Goal: Task Accomplishment & Management: Complete application form

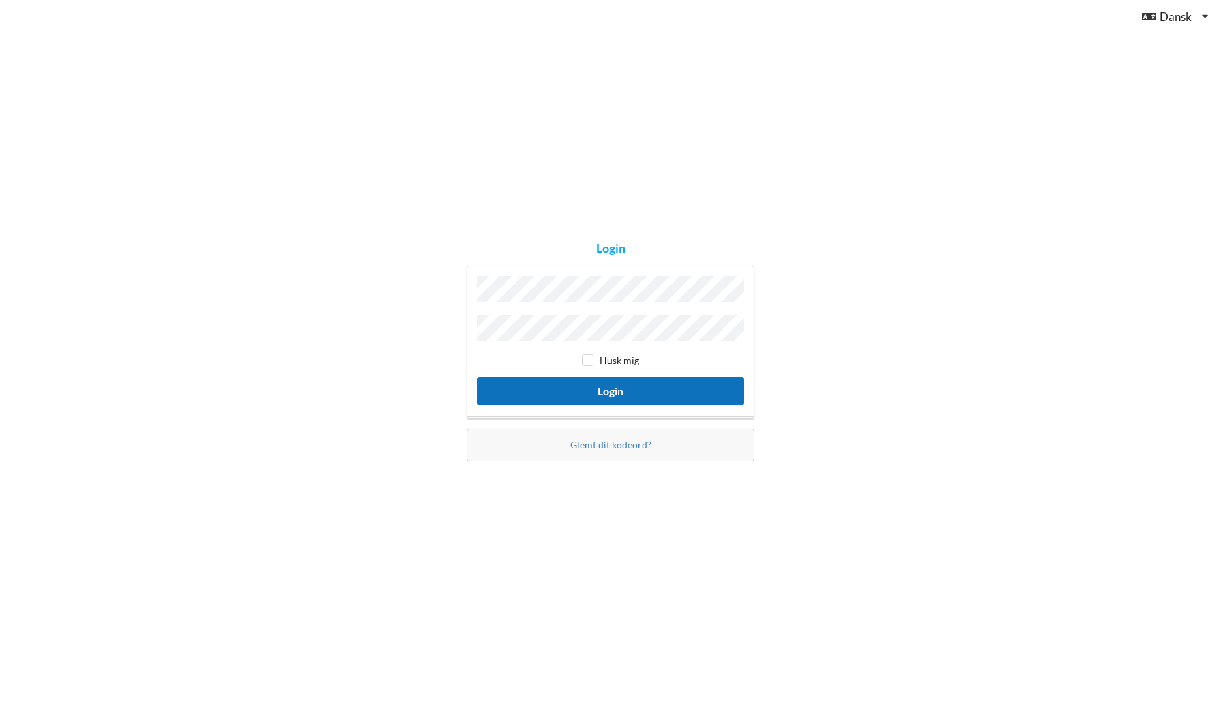
click at [610, 380] on button "Login" at bounding box center [610, 391] width 267 height 28
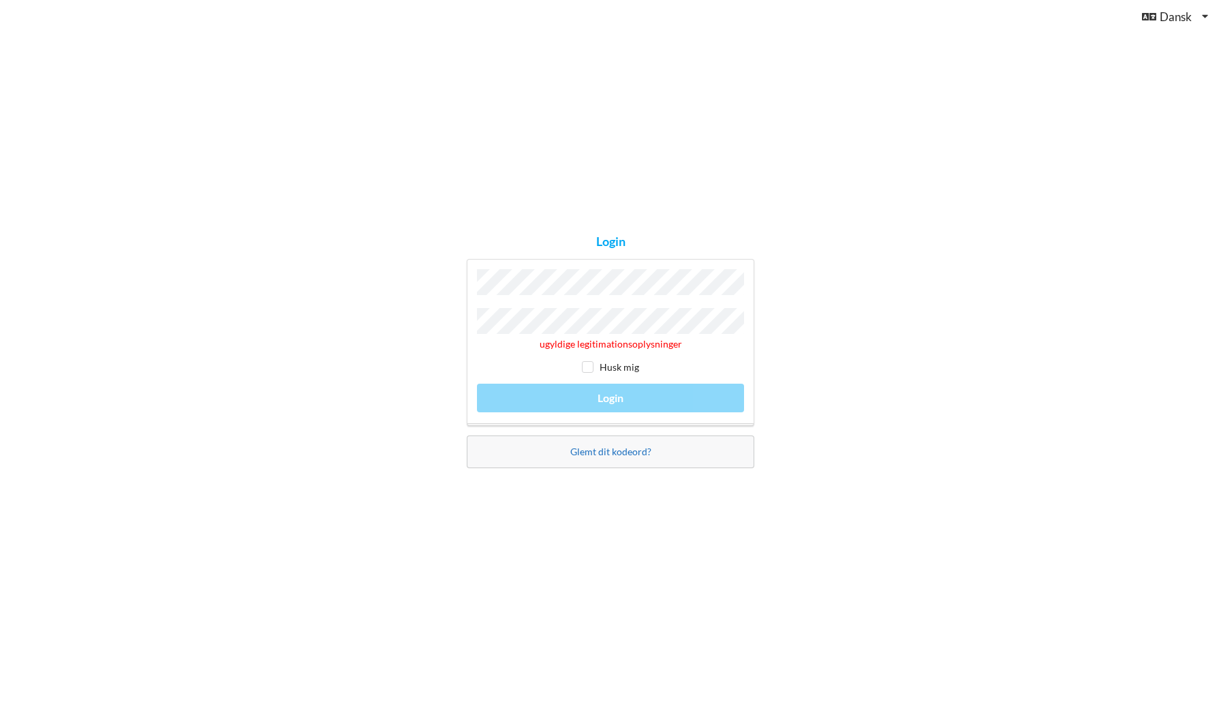
click at [594, 448] on link "Glemt dit kodeord?" at bounding box center [610, 452] width 81 height 12
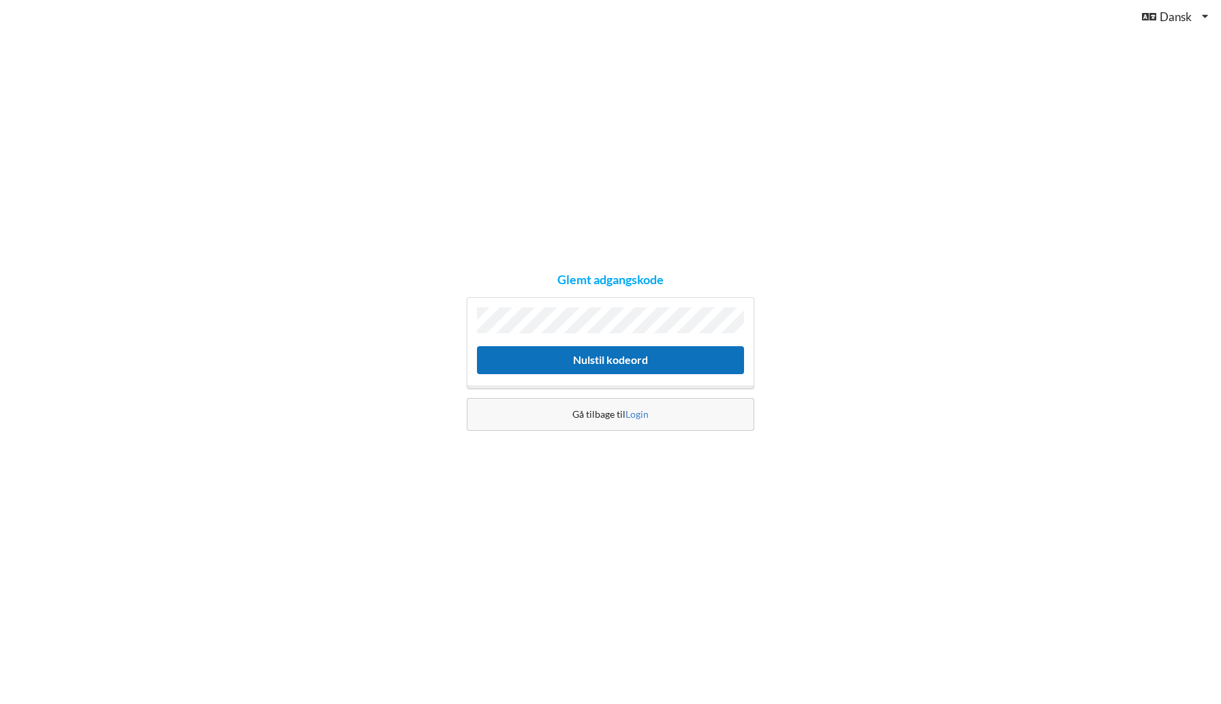
click at [624, 358] on button "Nulstil kodeord" at bounding box center [610, 360] width 267 height 28
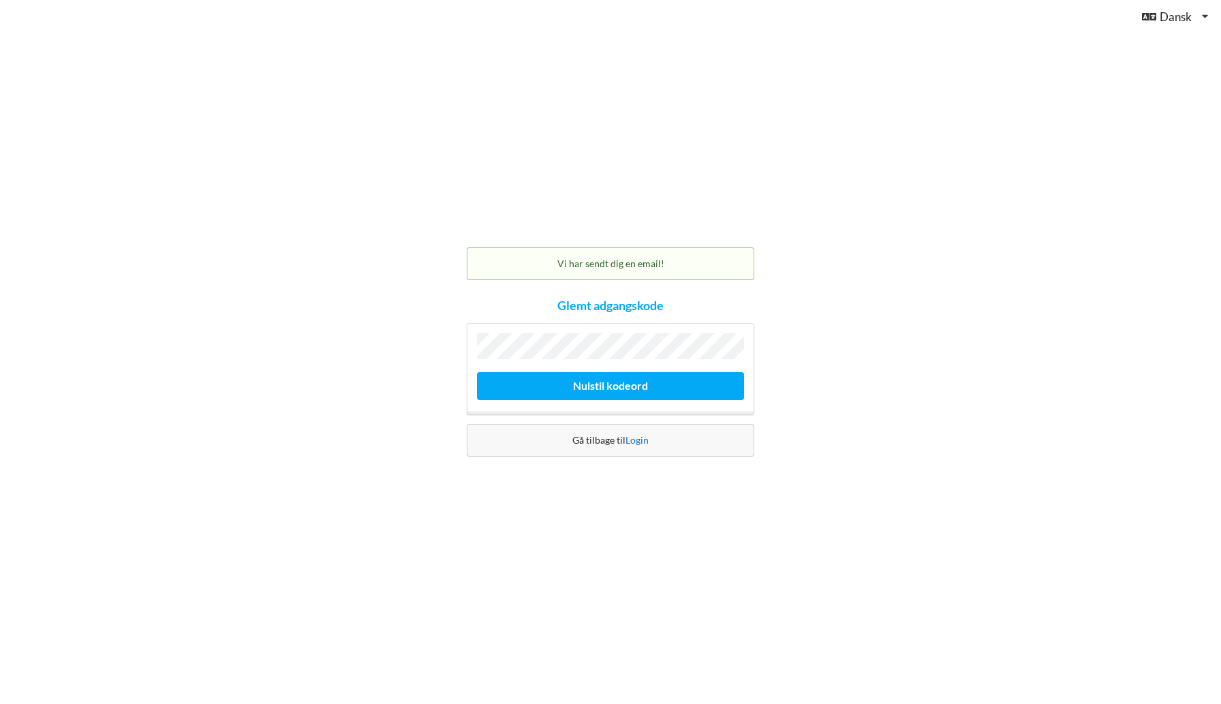
click at [632, 438] on link "Login" at bounding box center [637, 440] width 23 height 12
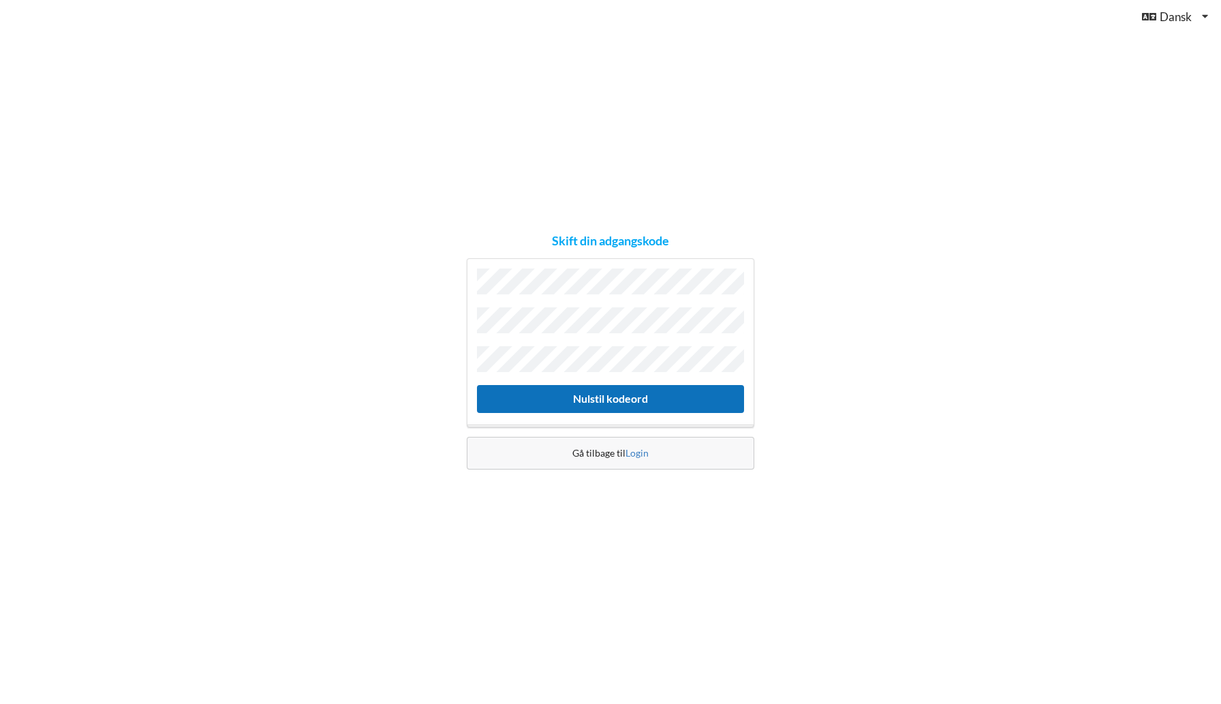
click at [575, 385] on button "Nulstil kodeord" at bounding box center [610, 399] width 267 height 28
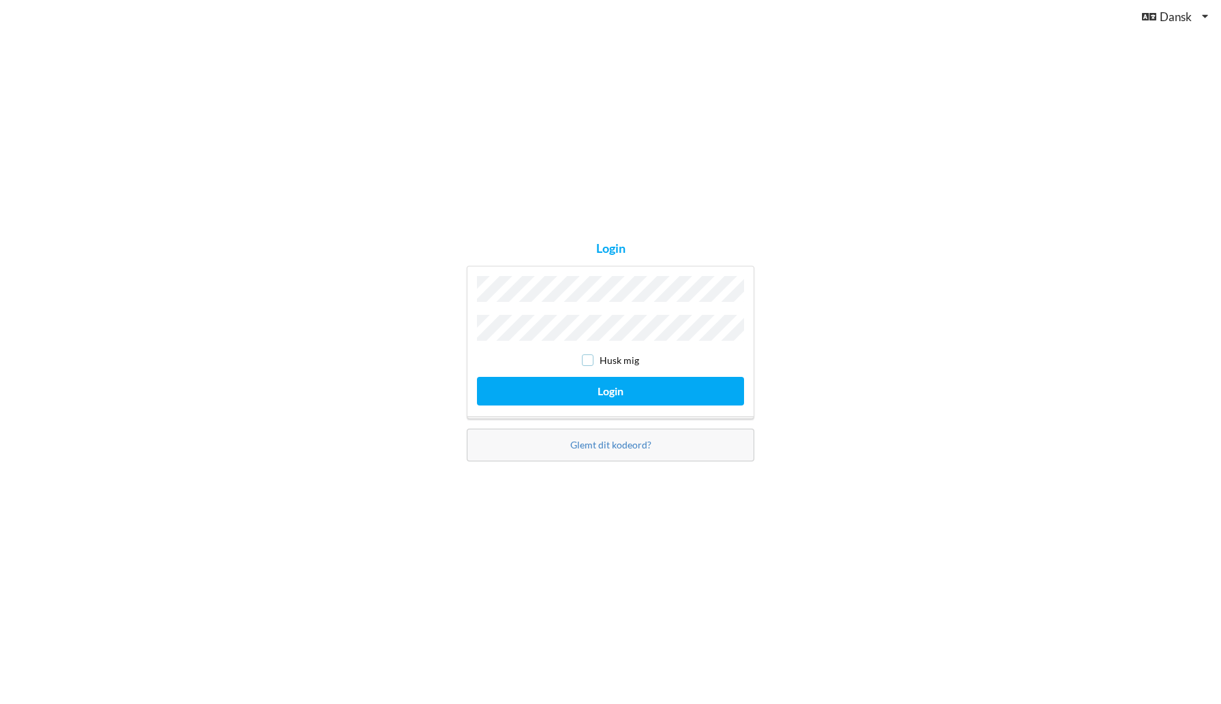
click at [587, 356] on input "checkbox" at bounding box center [588, 360] width 12 height 12
checkbox input "true"
click at [592, 380] on button "Login" at bounding box center [610, 391] width 267 height 28
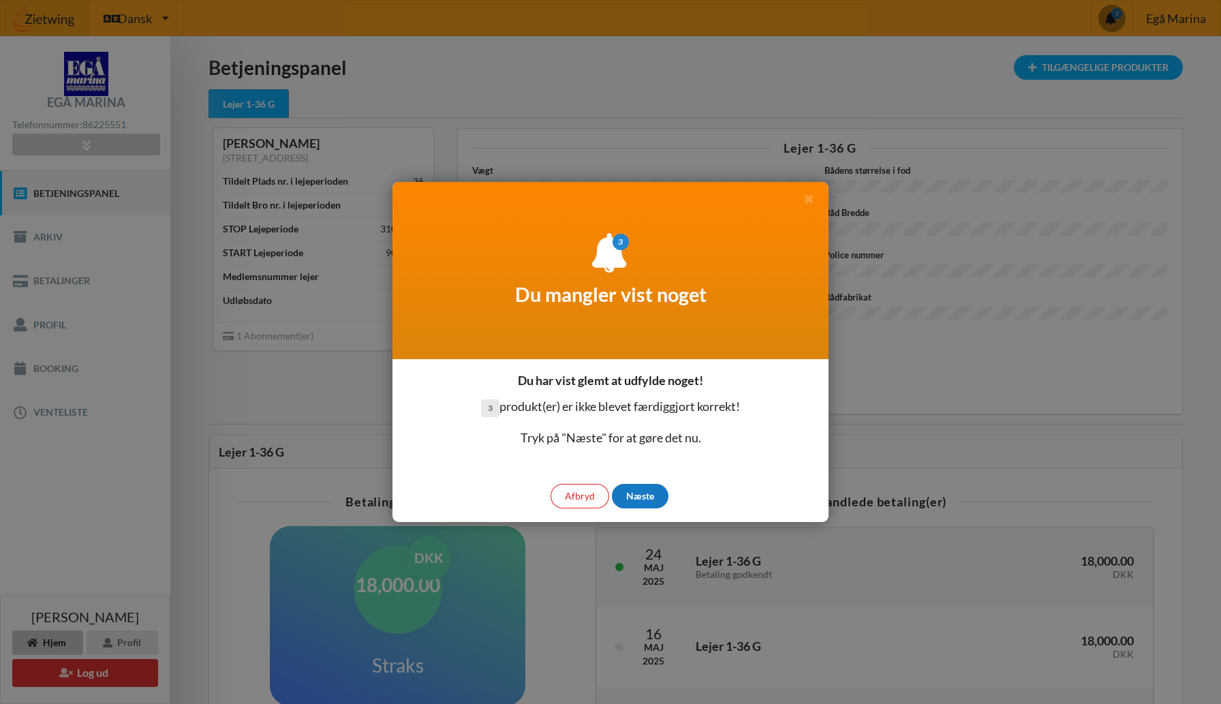
click at [637, 493] on div "Næste" at bounding box center [640, 496] width 57 height 25
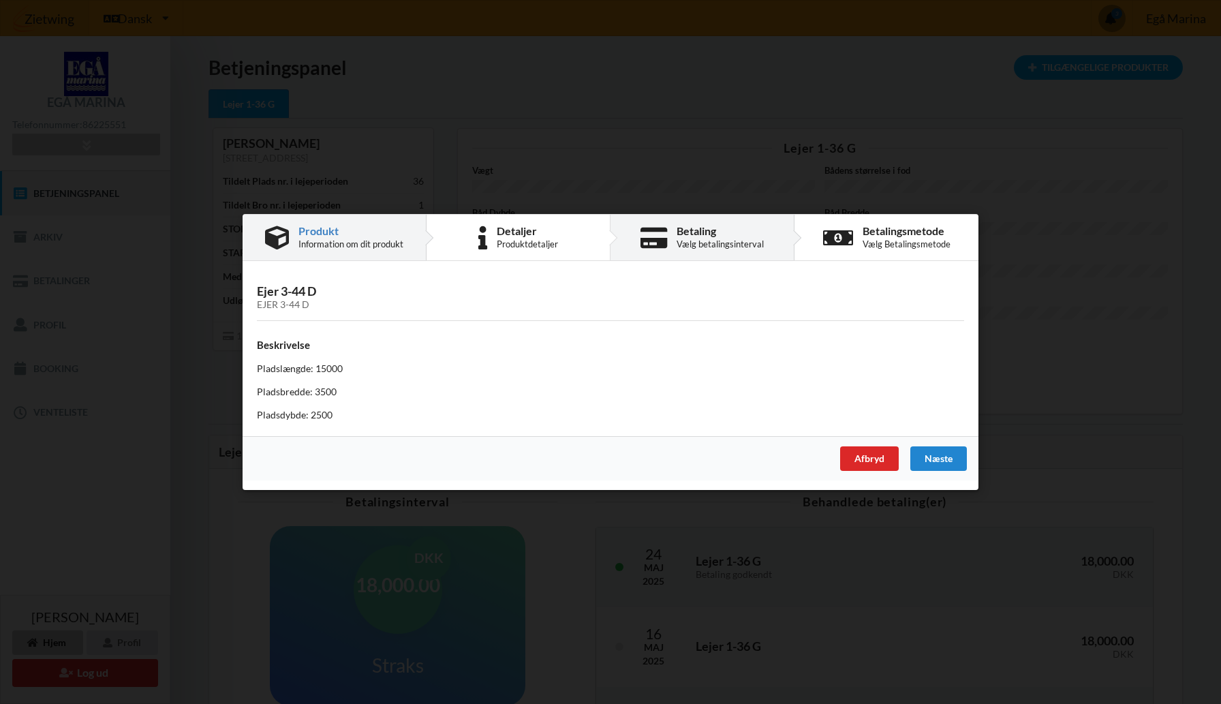
click at [714, 234] on div "Betaling" at bounding box center [720, 231] width 87 height 11
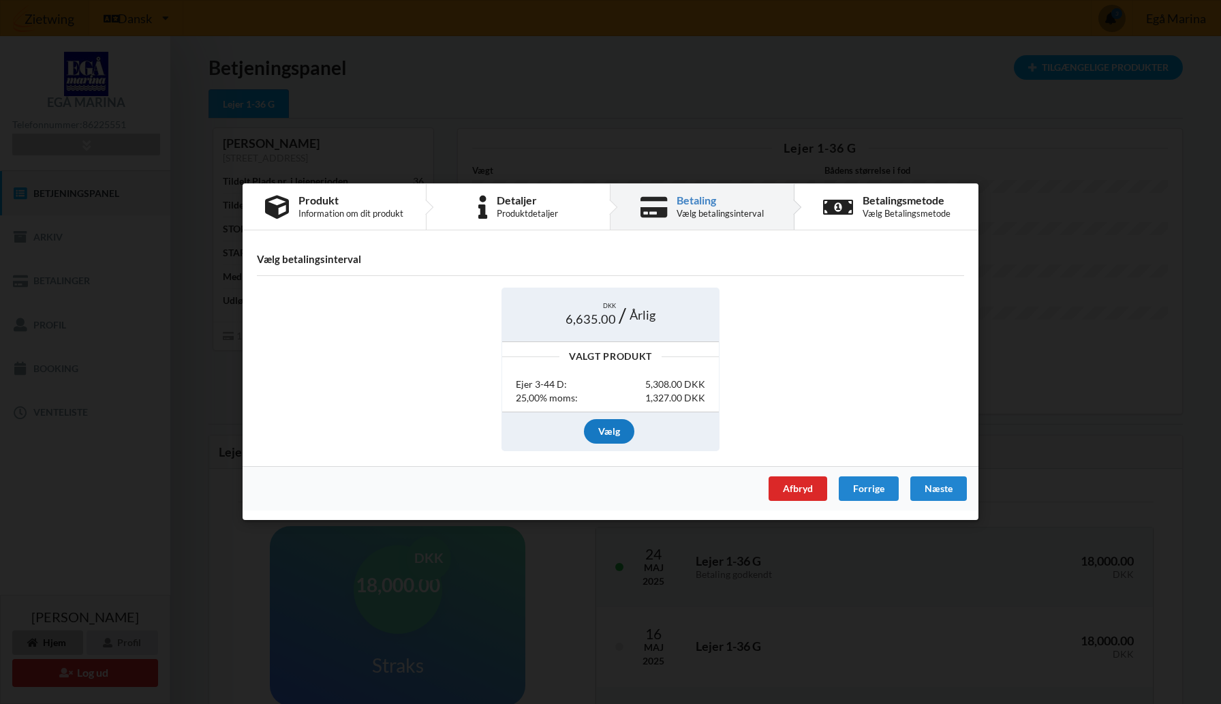
click at [611, 427] on div "Vælg" at bounding box center [609, 431] width 50 height 25
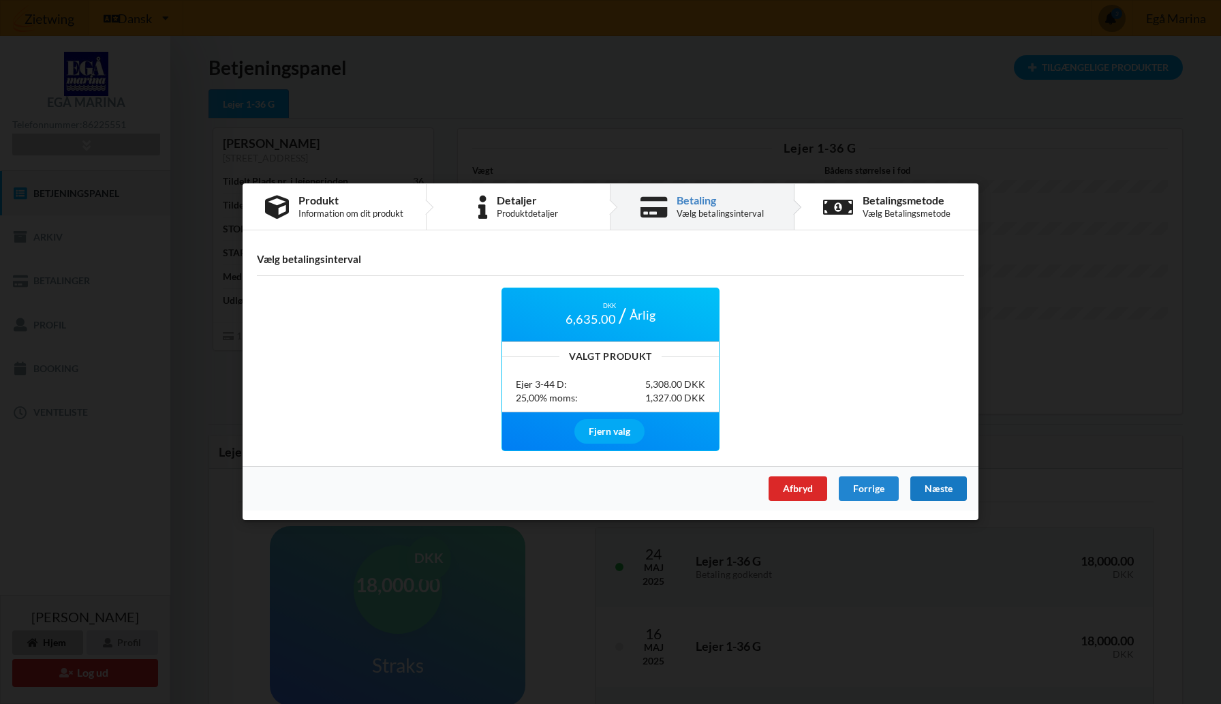
click at [927, 483] on div "Næste" at bounding box center [939, 489] width 57 height 25
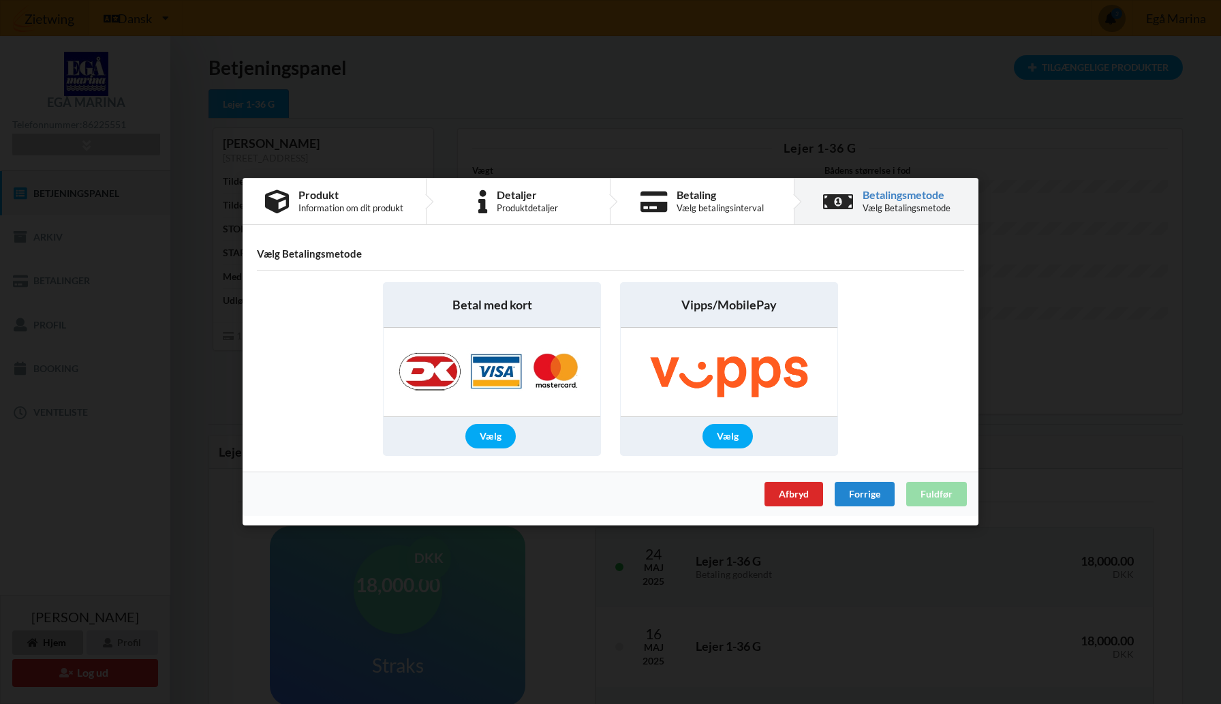
click at [504, 311] on span "Betal med kort" at bounding box center [493, 305] width 80 height 17
click at [515, 363] on img at bounding box center [492, 373] width 214 height 89
click at [480, 441] on div "Vælg" at bounding box center [490, 437] width 50 height 25
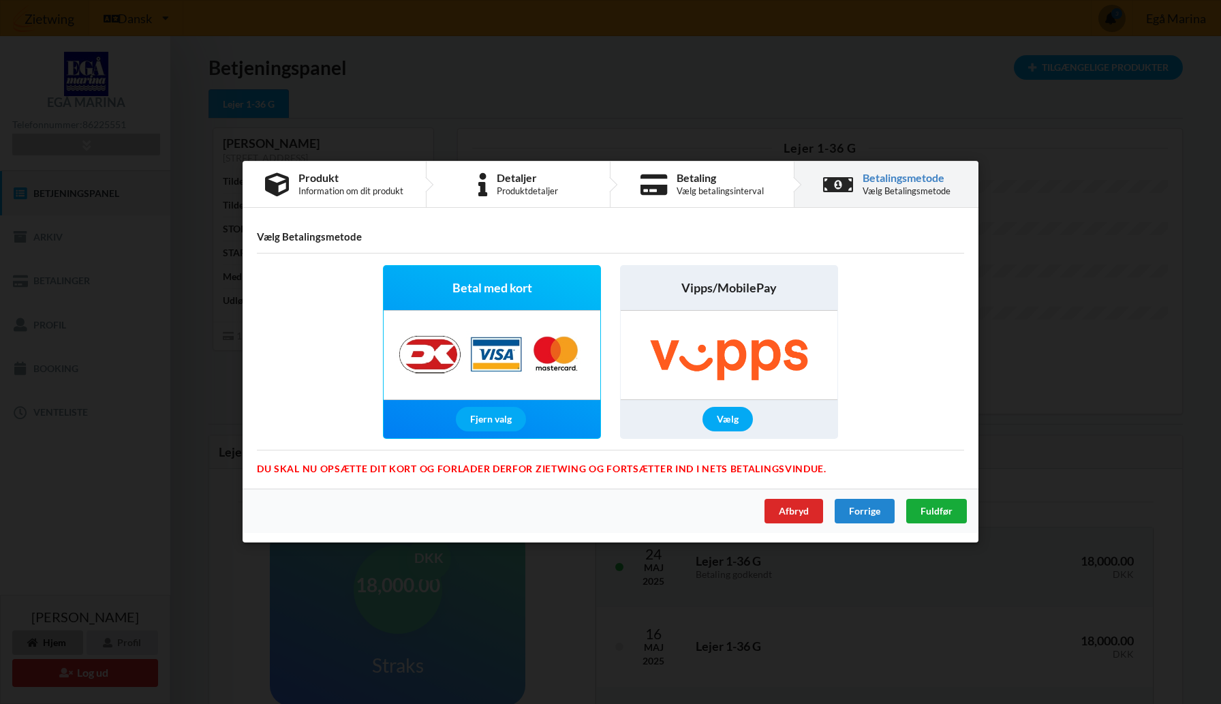
click at [934, 508] on span "Fuldfør" at bounding box center [937, 512] width 32 height 12
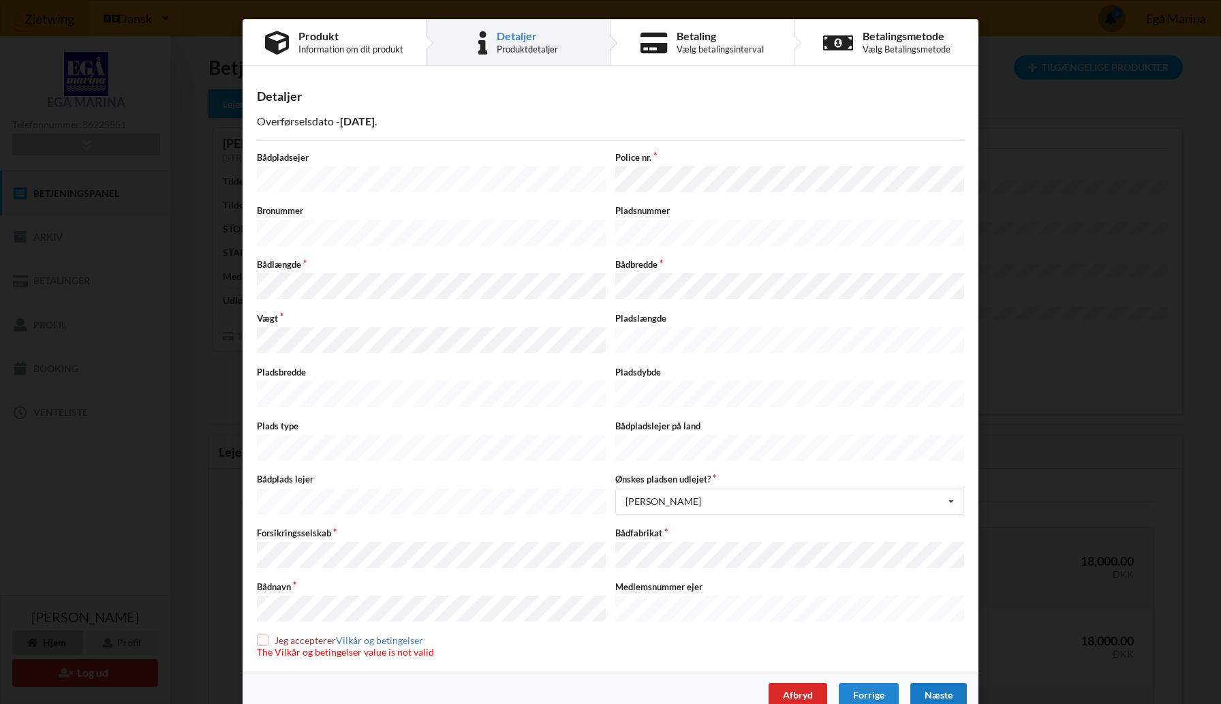
click at [266, 635] on input "checkbox" at bounding box center [263, 641] width 12 height 12
checkbox input "true"
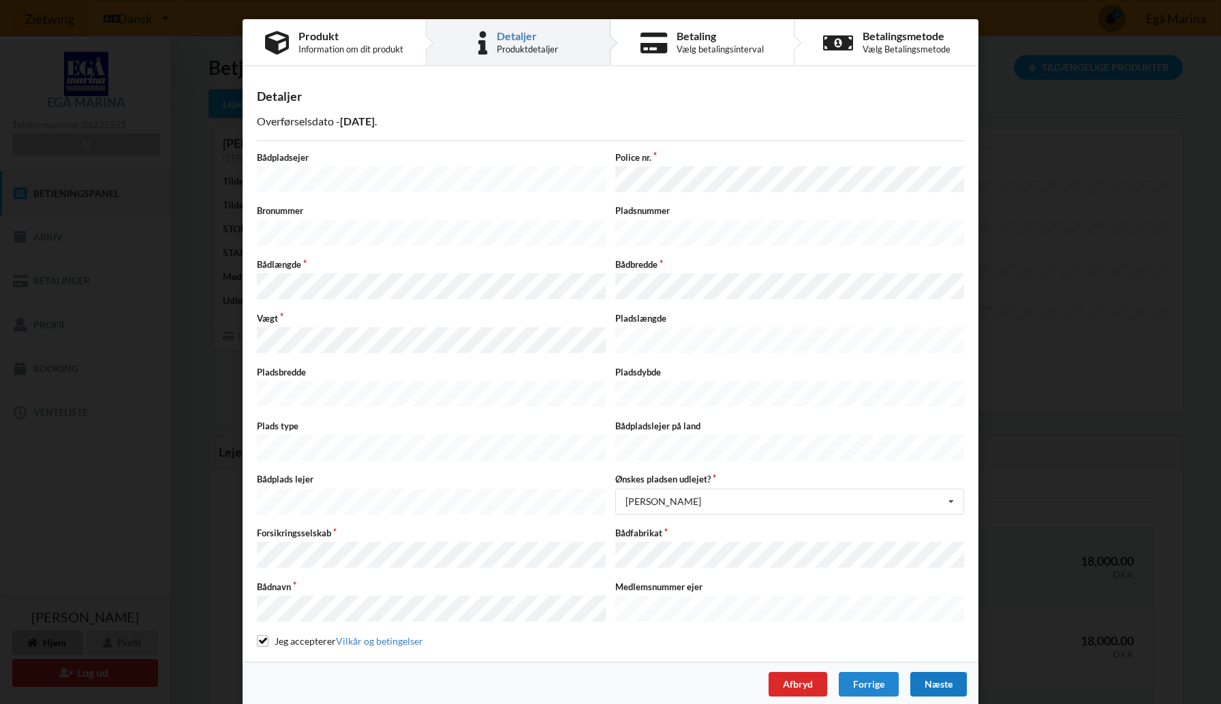
click at [945, 672] on div "Næste" at bounding box center [939, 684] width 57 height 25
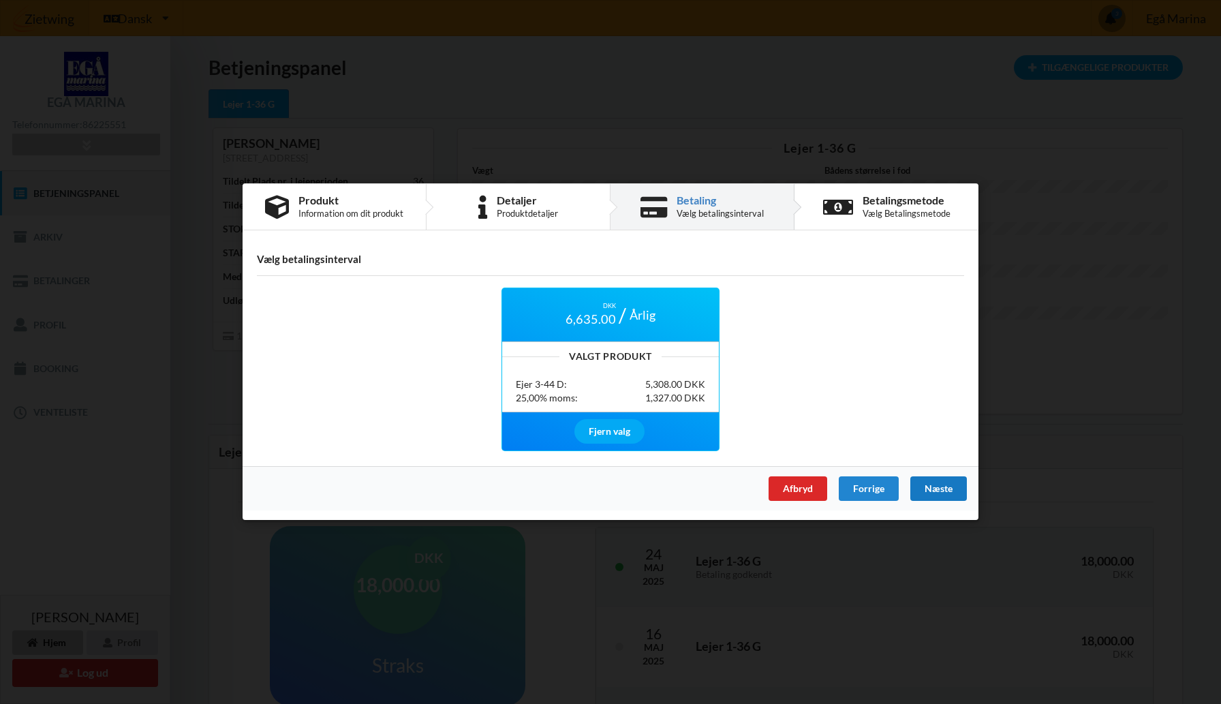
click at [938, 487] on div "Næste" at bounding box center [939, 489] width 57 height 25
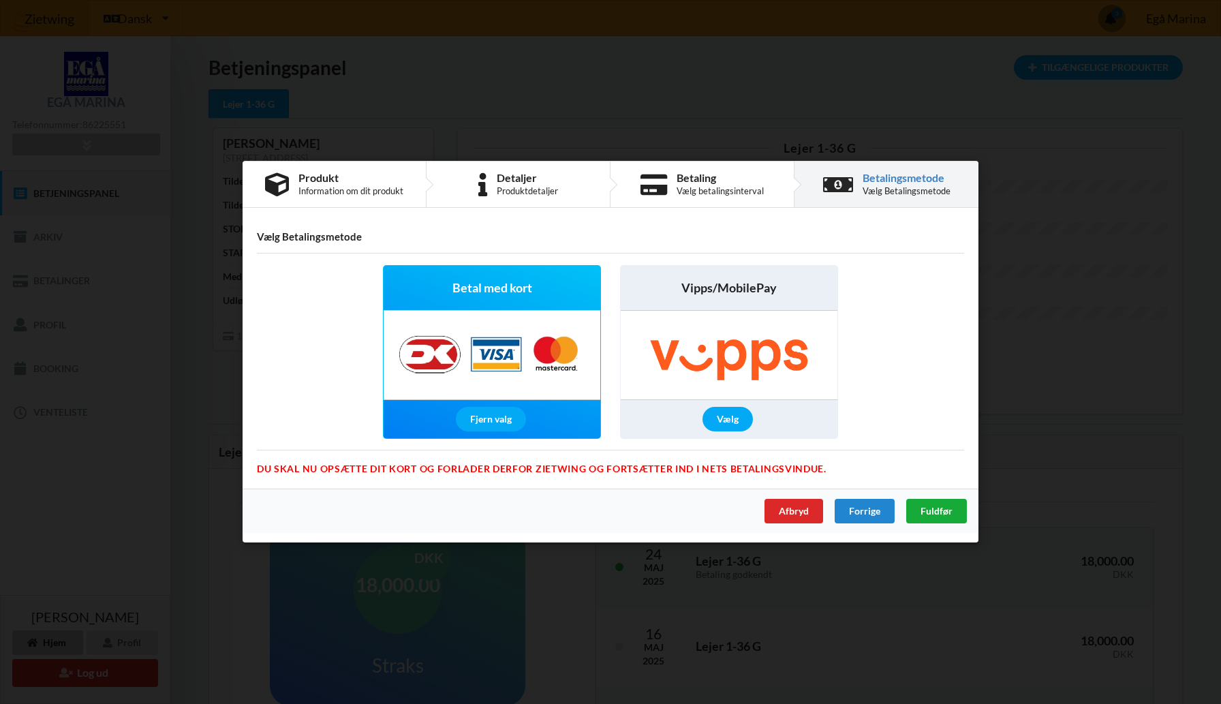
click at [938, 513] on span "Fuldfør" at bounding box center [937, 512] width 32 height 12
